Goal: Task Accomplishment & Management: Complete application form

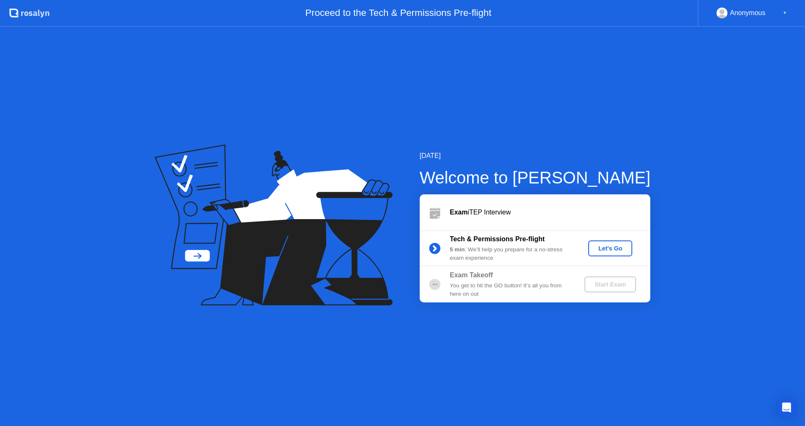
click at [613, 247] on div "Let's Go" at bounding box center [610, 248] width 37 height 7
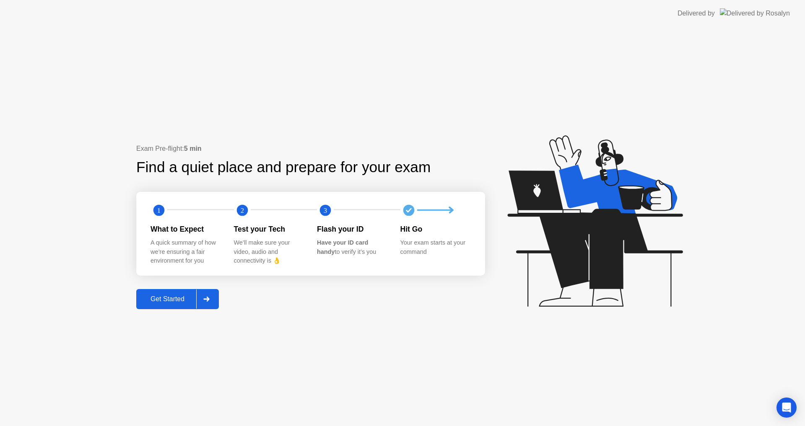
click at [187, 301] on div "Get Started" at bounding box center [167, 300] width 57 height 8
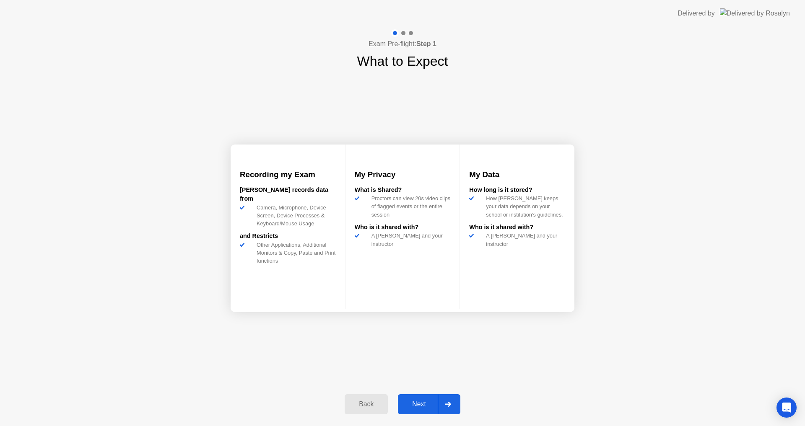
click at [432, 405] on div "Next" at bounding box center [418, 405] width 37 height 8
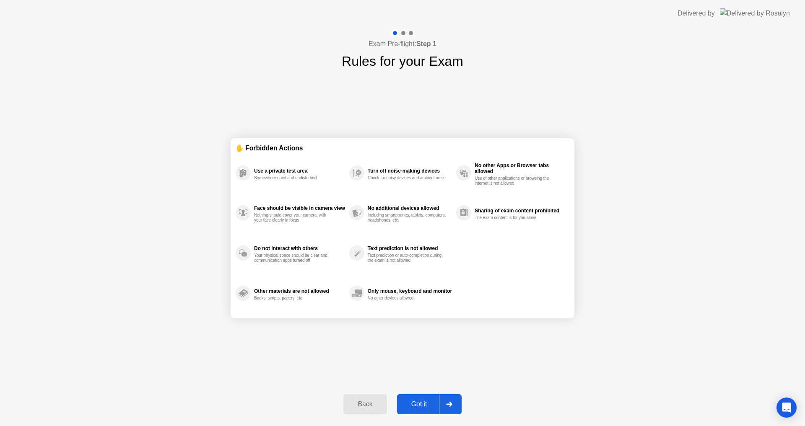
click at [434, 407] on div "Got it" at bounding box center [419, 405] width 39 height 8
select select "**********"
select select "*******"
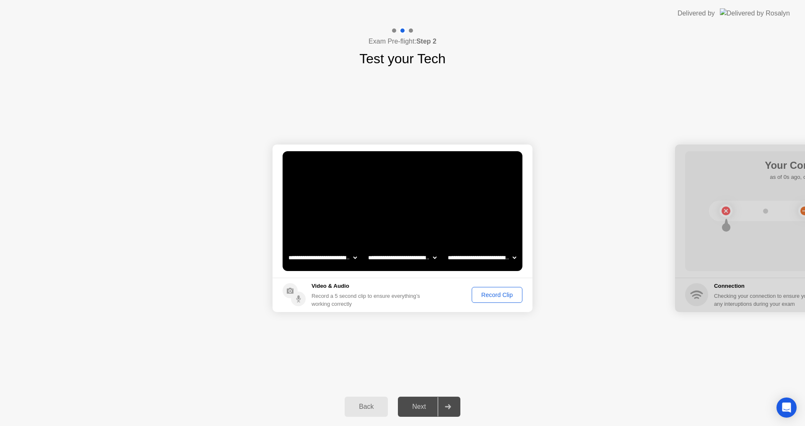
click at [506, 293] on div "Record Clip" at bounding box center [497, 295] width 45 height 7
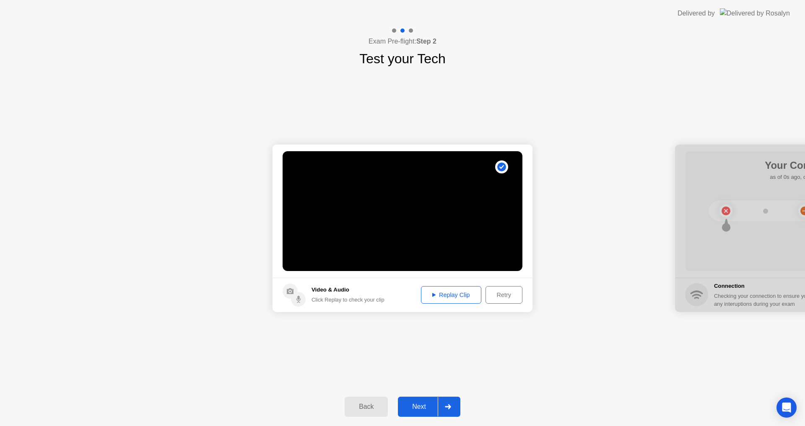
click at [450, 293] on div "Replay Clip" at bounding box center [451, 295] width 55 height 7
click at [436, 412] on button "Next" at bounding box center [429, 407] width 62 height 20
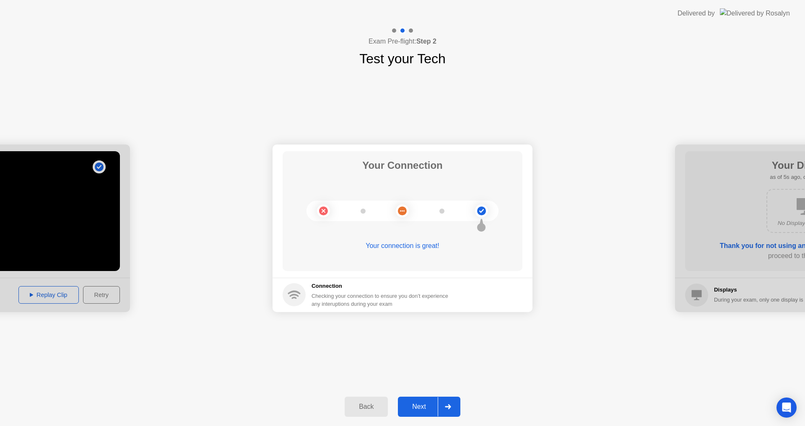
click at [432, 406] on div "Next" at bounding box center [418, 407] width 37 height 8
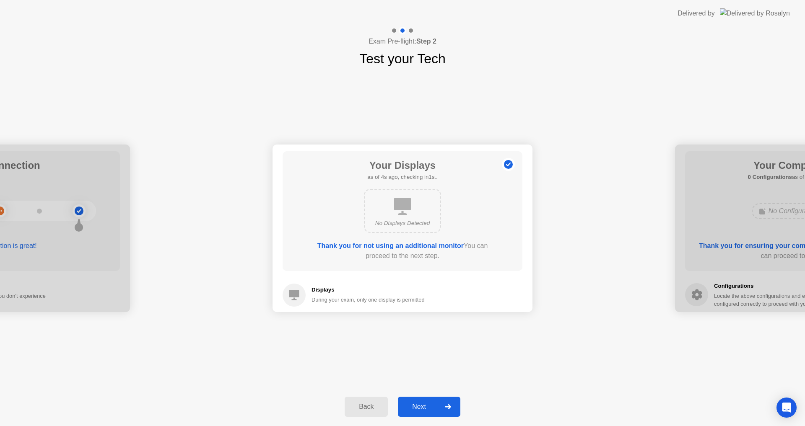
click at [432, 406] on div "Next" at bounding box center [418, 407] width 37 height 8
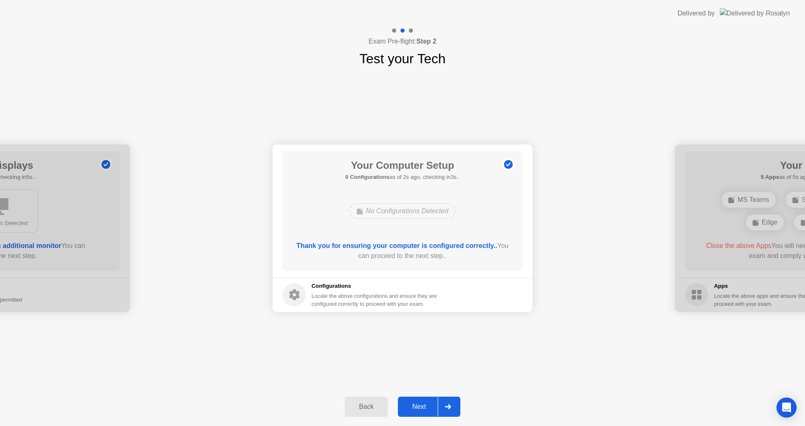
click at [432, 406] on div "Next" at bounding box center [418, 407] width 37 height 8
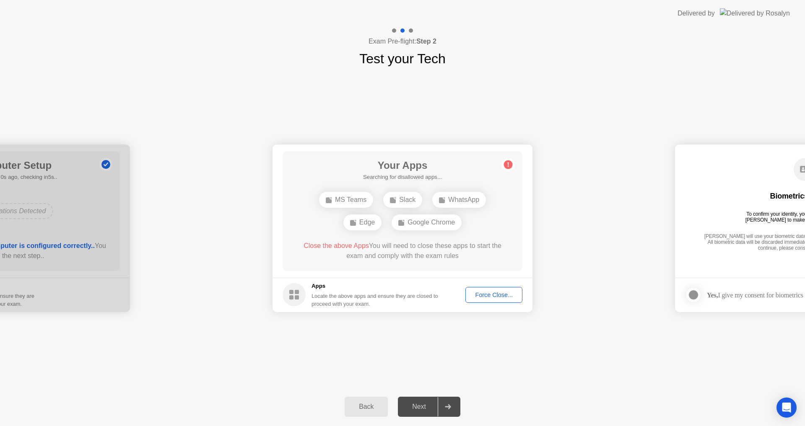
click at [498, 298] on div "Force Close..." at bounding box center [493, 295] width 51 height 7
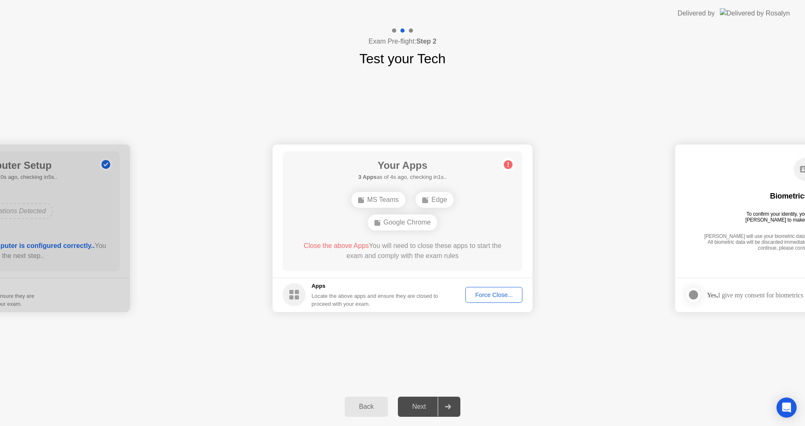
click at [505, 298] on div "Force Close..." at bounding box center [493, 295] width 51 height 7
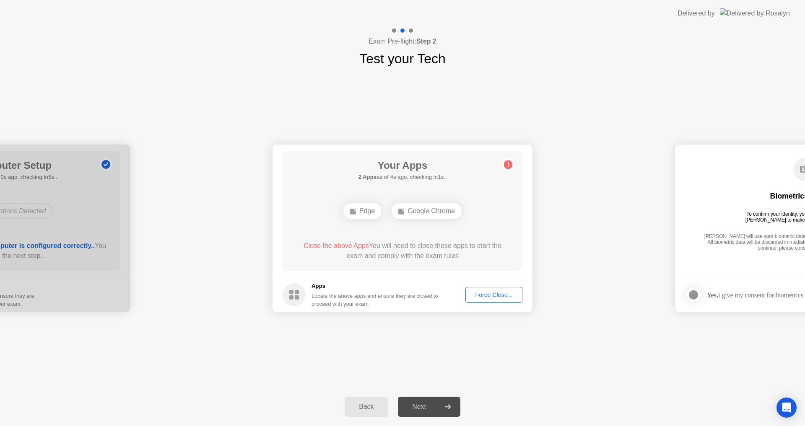
click at [504, 293] on div "Force Close..." at bounding box center [493, 295] width 51 height 7
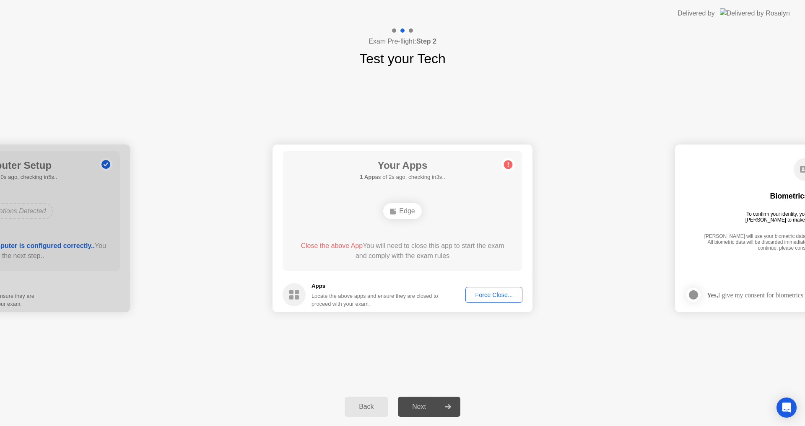
click at [491, 294] on div "Force Close..." at bounding box center [493, 295] width 51 height 7
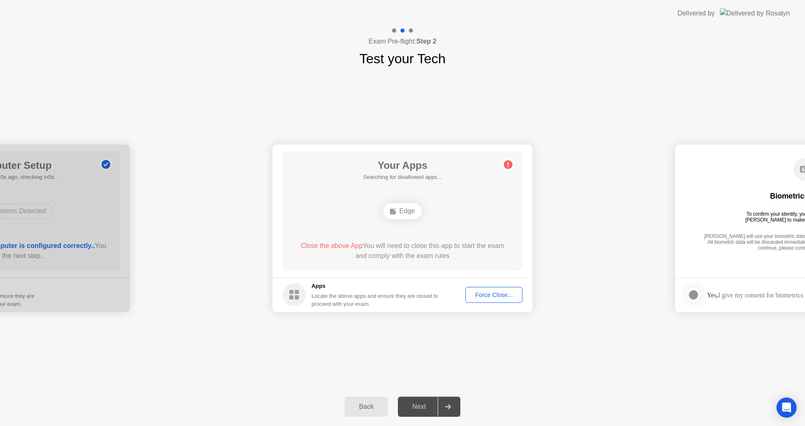
click at [506, 295] on div "Force Close..." at bounding box center [493, 295] width 51 height 7
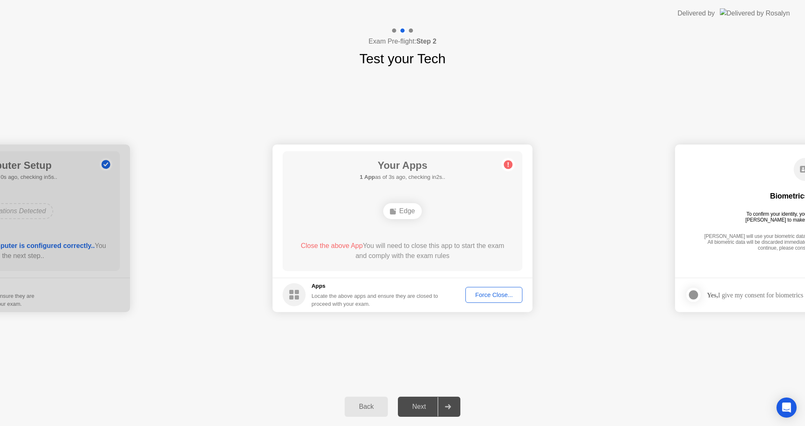
click at [501, 298] on div "Force Close..." at bounding box center [493, 295] width 51 height 7
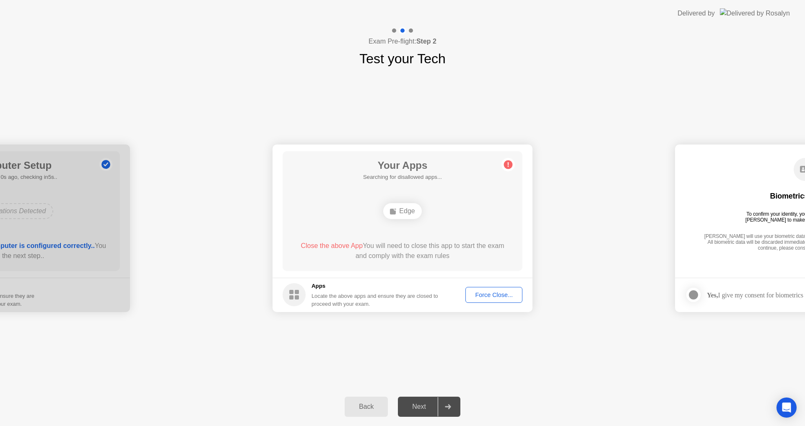
click at [407, 214] on div "Edge" at bounding box center [402, 211] width 38 height 16
click at [505, 298] on div "Force Close..." at bounding box center [493, 295] width 51 height 7
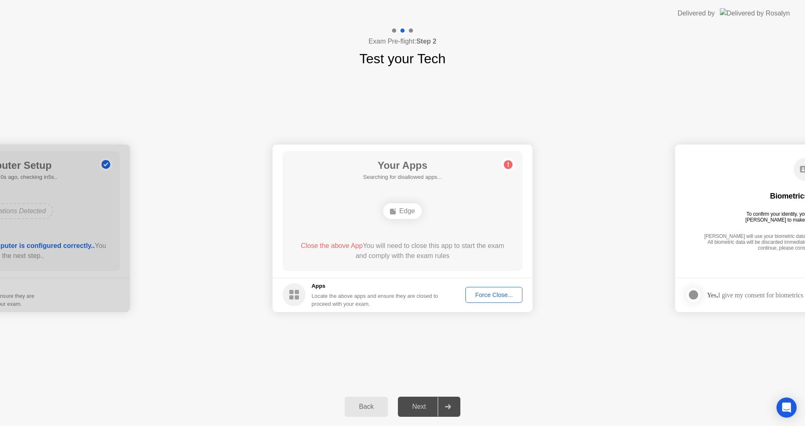
click at [506, 296] on div "Force Close..." at bounding box center [493, 295] width 51 height 7
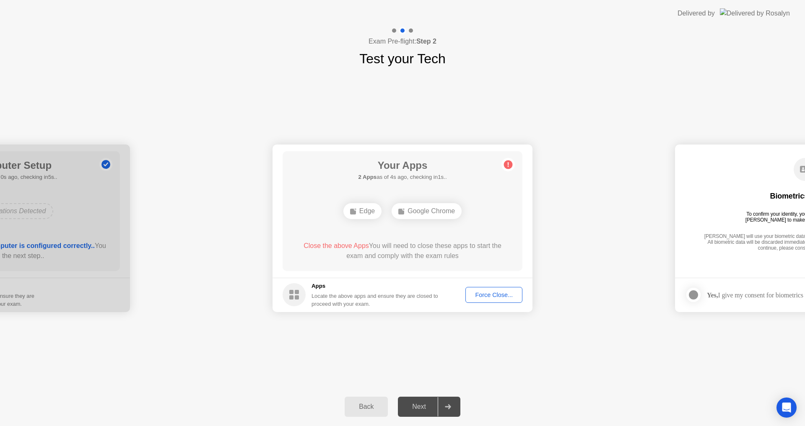
click at [501, 296] on div "Force Close..." at bounding box center [493, 295] width 51 height 7
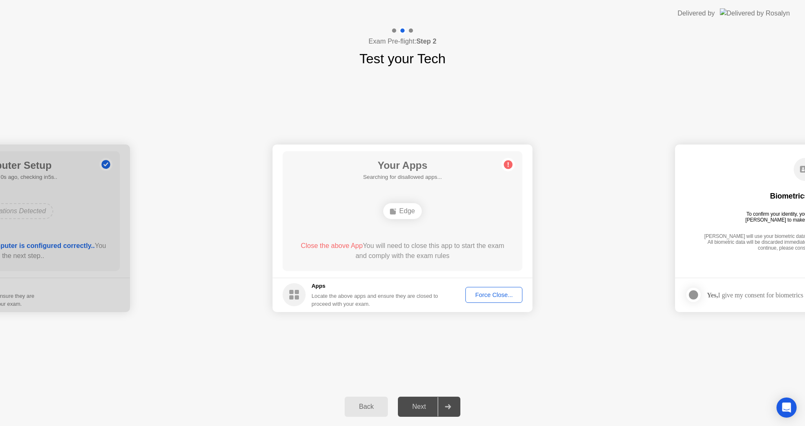
click at [511, 295] on div "Force Close..." at bounding box center [493, 295] width 51 height 7
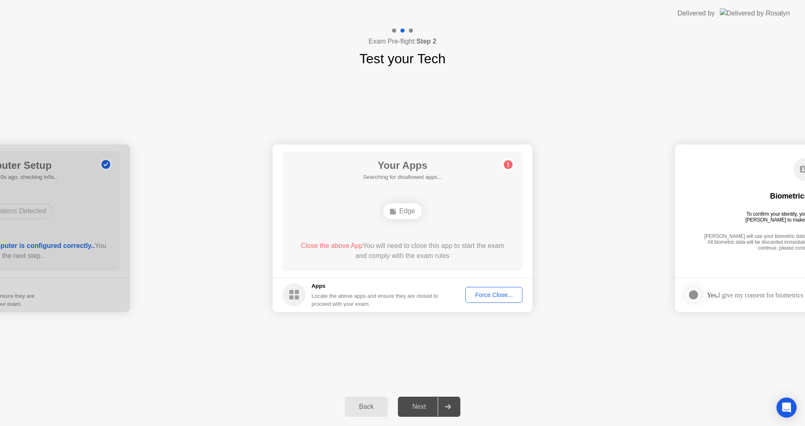
click at [504, 296] on div "Force Close..." at bounding box center [493, 295] width 51 height 7
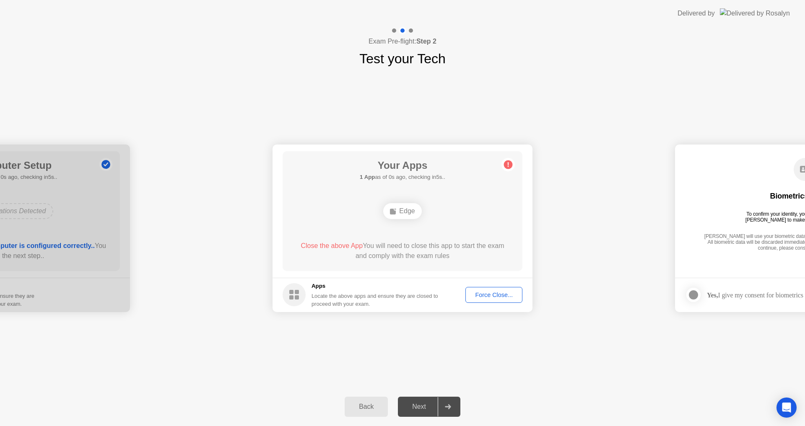
click at [506, 296] on div "Force Close..." at bounding box center [493, 295] width 51 height 7
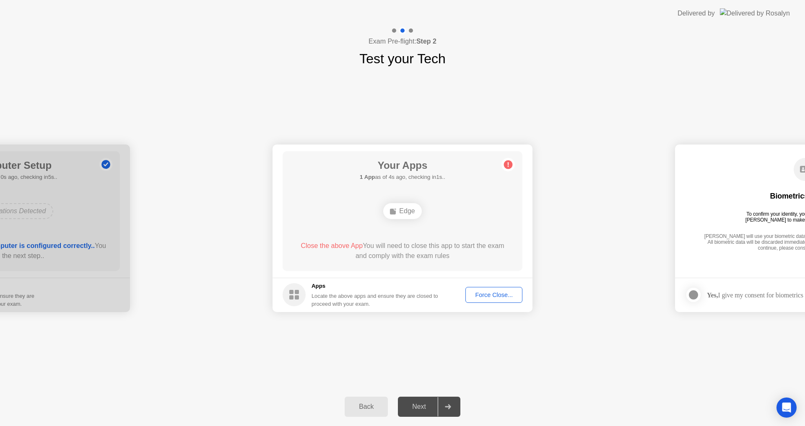
click at [501, 294] on div "Force Close..." at bounding box center [493, 295] width 51 height 7
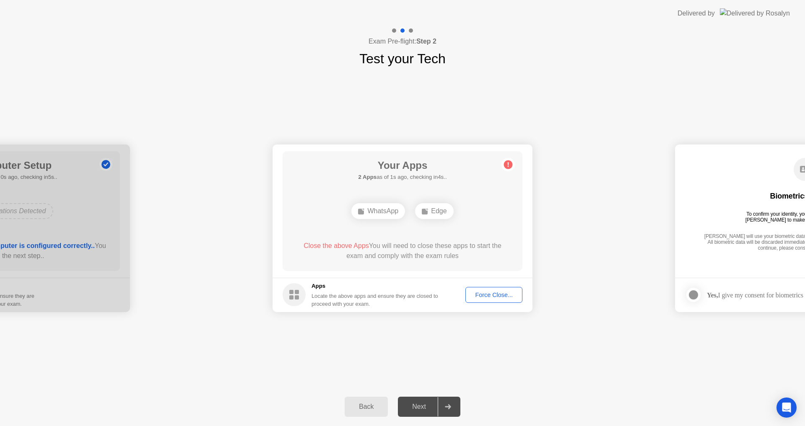
click at [503, 294] on div "Force Close..." at bounding box center [493, 295] width 51 height 7
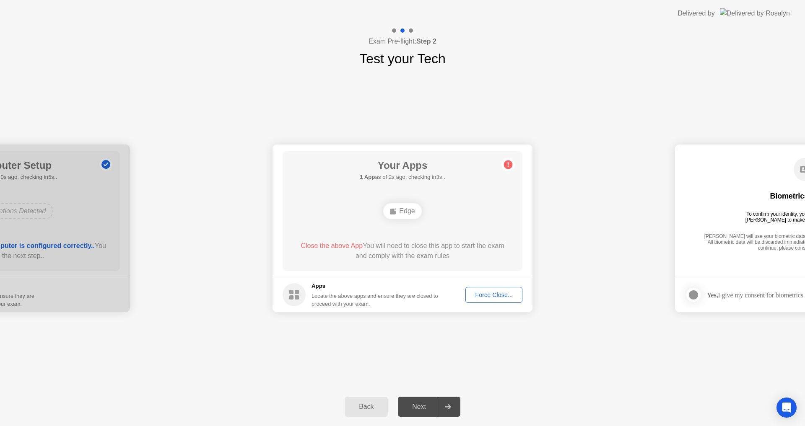
click at [511, 296] on div "Force Close..." at bounding box center [493, 295] width 51 height 7
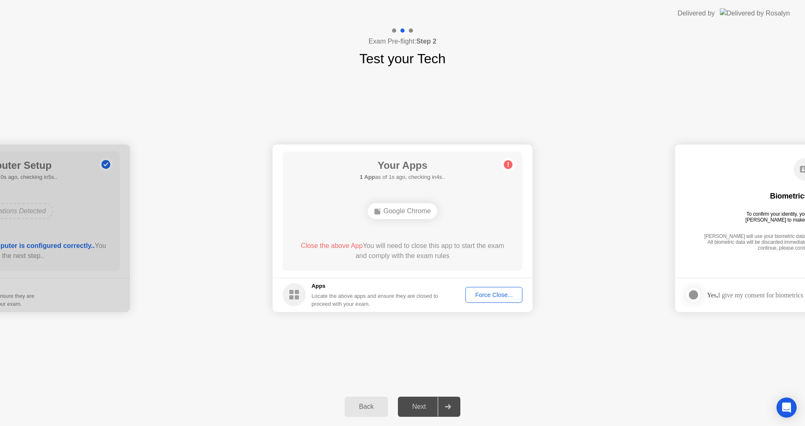
click at [505, 292] on div "Force Close..." at bounding box center [493, 295] width 51 height 7
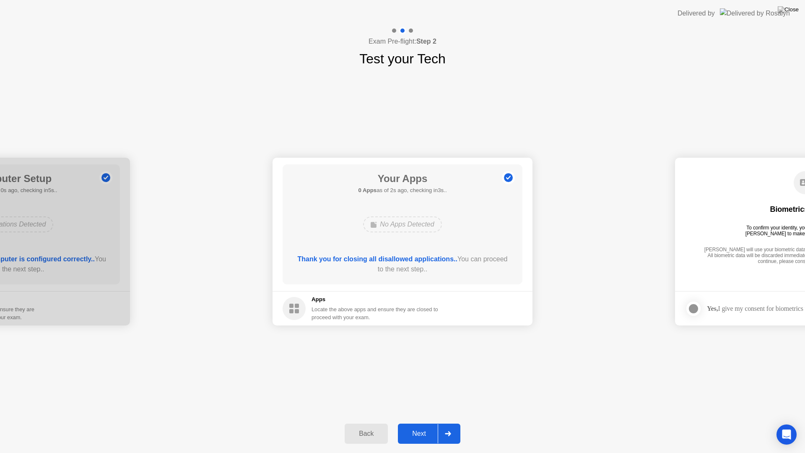
click at [442, 426] on div at bounding box center [448, 433] width 20 height 19
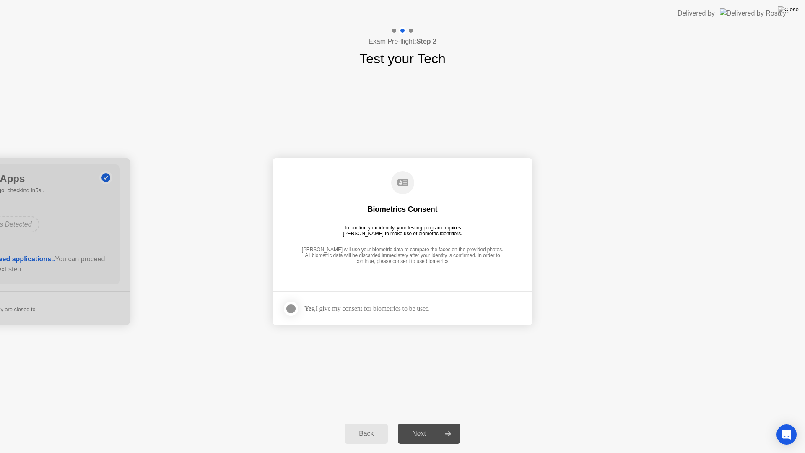
click at [288, 309] on div at bounding box center [291, 309] width 10 height 10
click at [427, 426] on div "Next" at bounding box center [418, 434] width 37 height 8
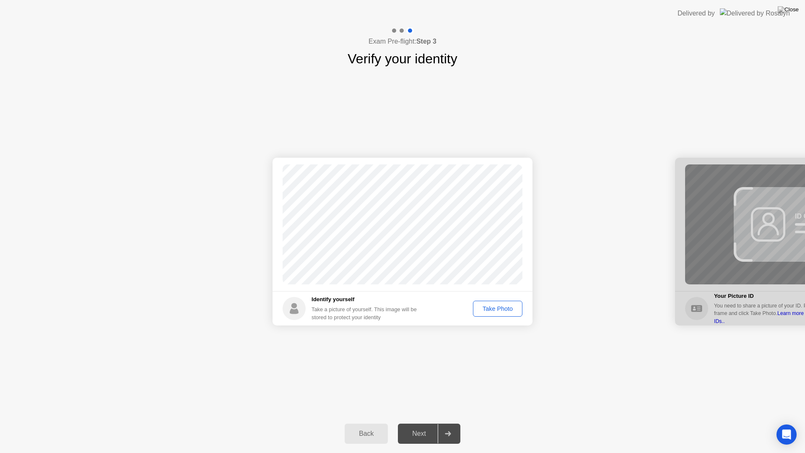
click at [504, 311] on div "Take Photo" at bounding box center [498, 308] width 44 height 7
click at [446, 426] on icon at bounding box center [448, 433] width 6 height 5
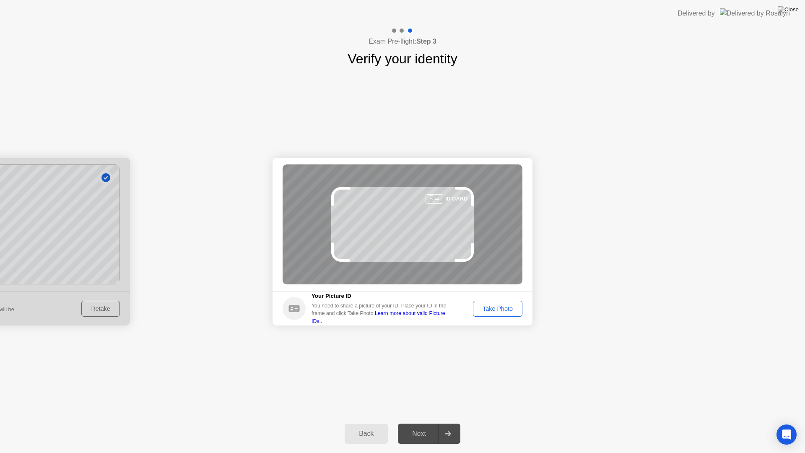
click at [509, 312] on div "Take Photo" at bounding box center [498, 308] width 44 height 7
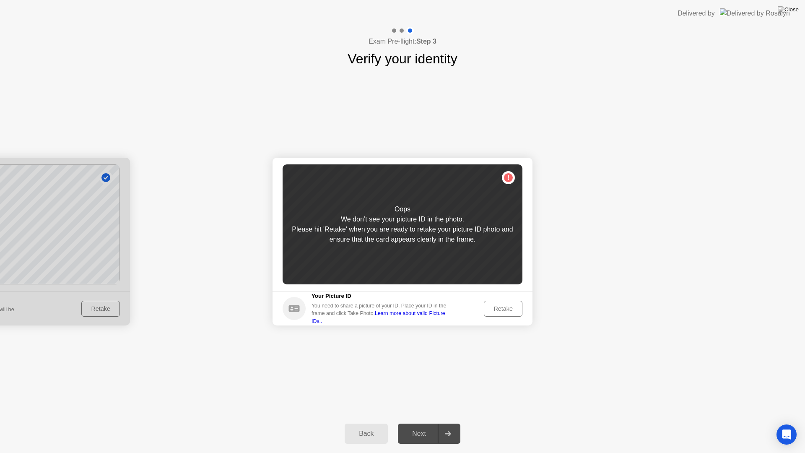
click at [509, 312] on div "Retake" at bounding box center [503, 308] width 33 height 7
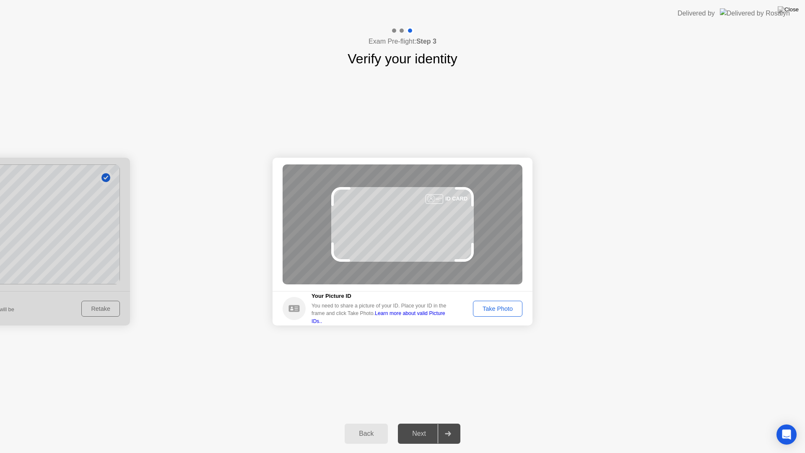
click at [509, 312] on div "Take Photo" at bounding box center [498, 308] width 44 height 7
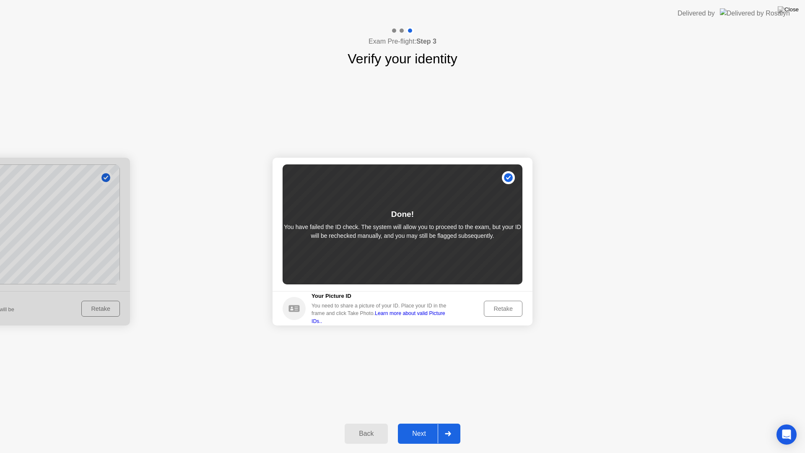
click at [436, 426] on div "Next" at bounding box center [418, 434] width 37 height 8
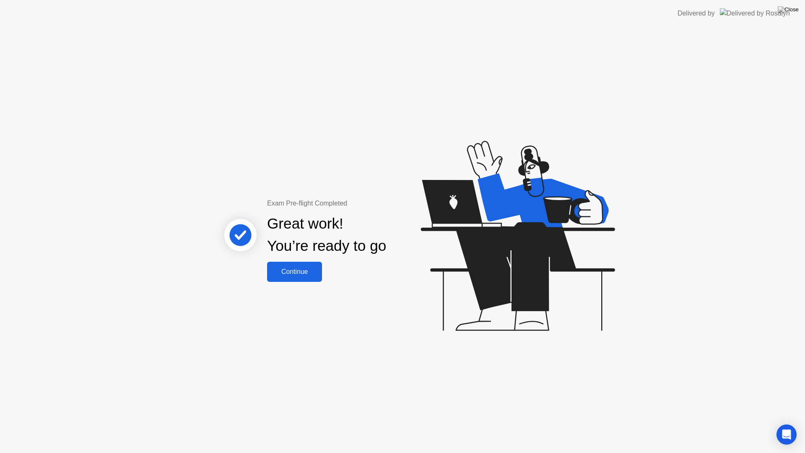
click at [310, 270] on div "Continue" at bounding box center [295, 272] width 50 height 8
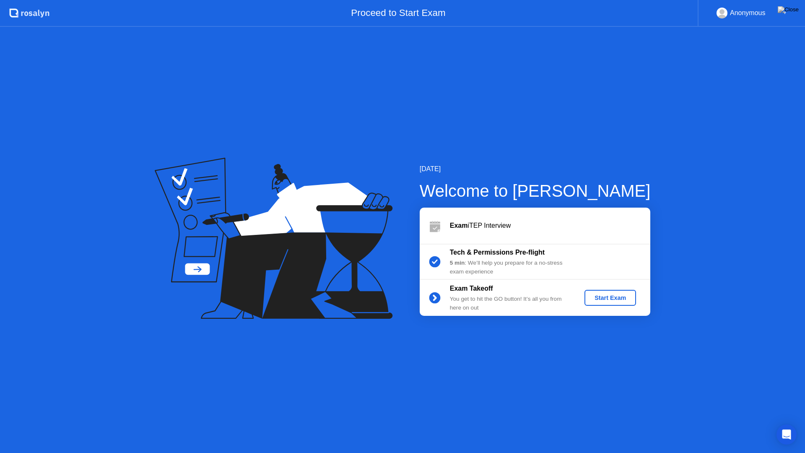
click at [623, 300] on div "Start Exam" at bounding box center [610, 297] width 45 height 7
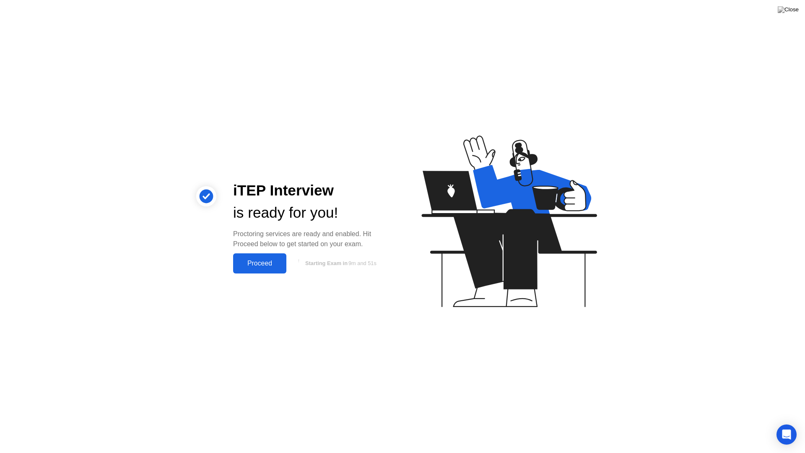
click at [263, 266] on div "Proceed" at bounding box center [260, 264] width 48 height 8
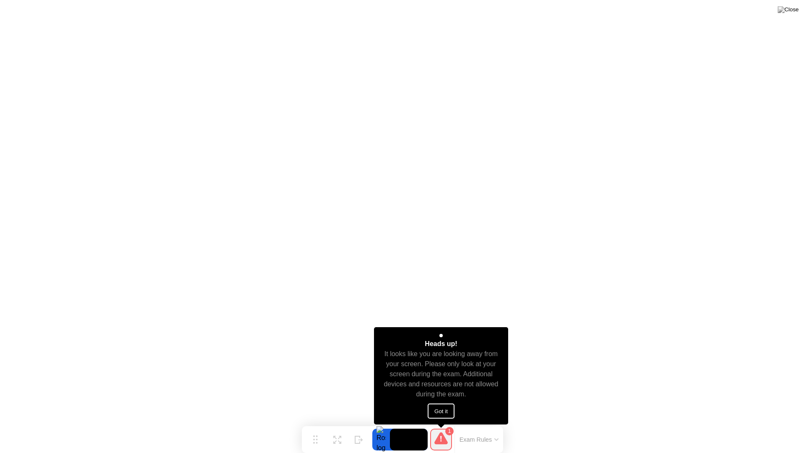
click at [449, 410] on button "Got it" at bounding box center [441, 410] width 27 height 15
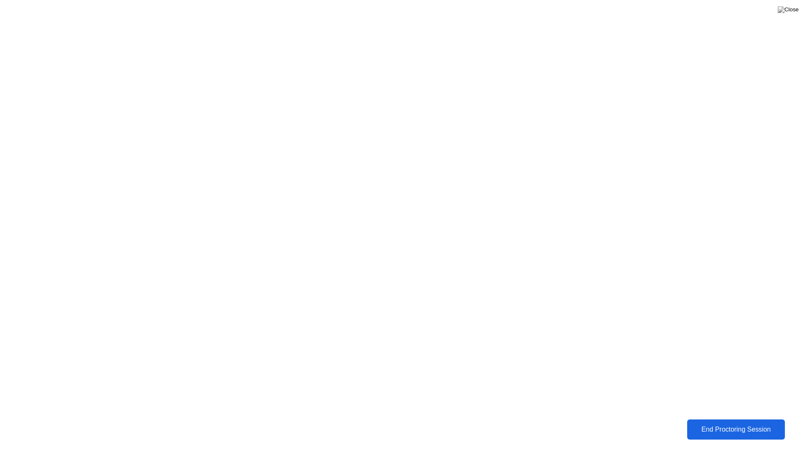
click at [719, 426] on div "End Proctoring Session" at bounding box center [735, 430] width 93 height 8
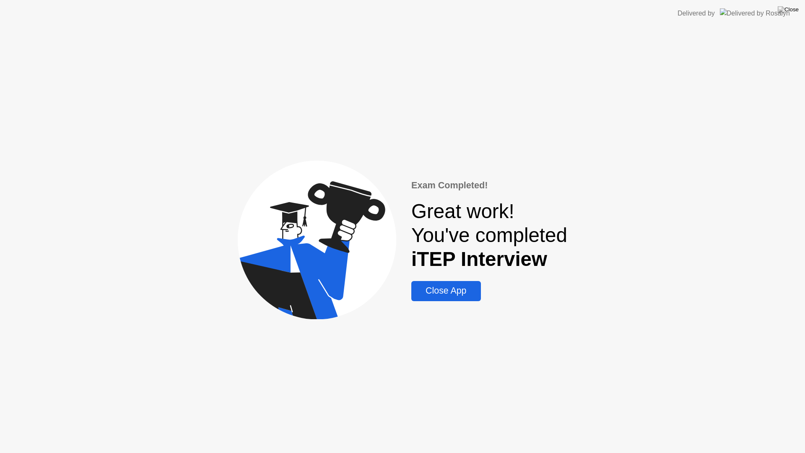
click at [458, 291] on div "Close App" at bounding box center [446, 291] width 64 height 10
